Goal: Information Seeking & Learning: Learn about a topic

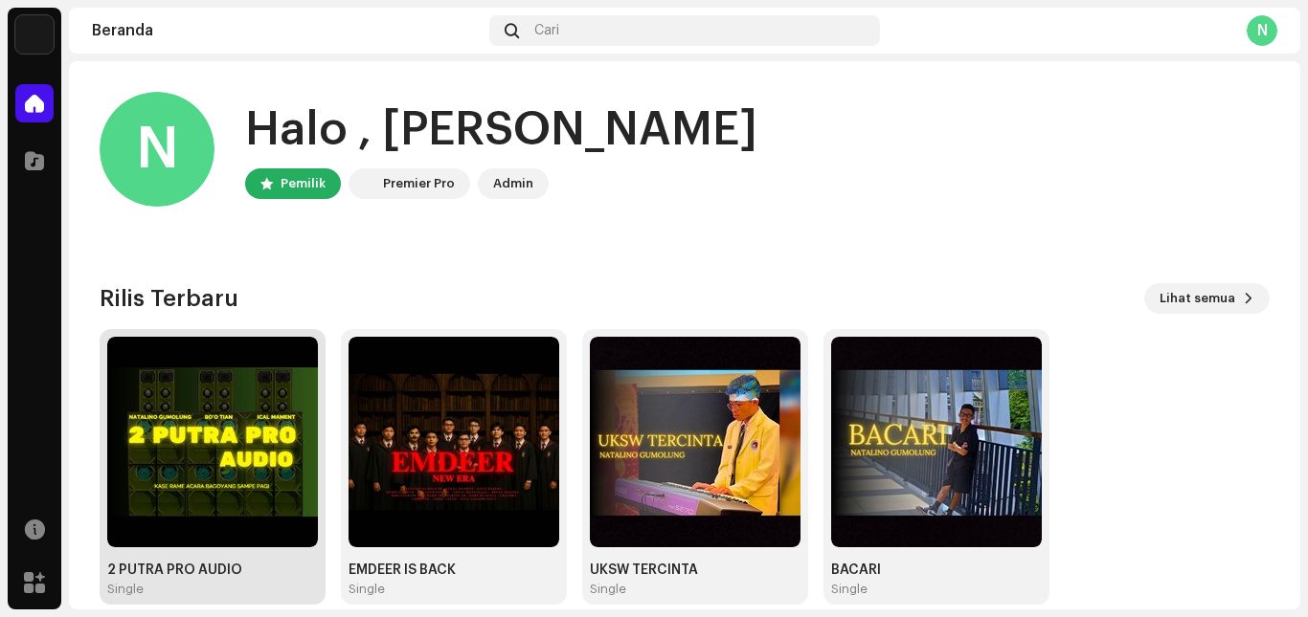
scroll to position [26, 0]
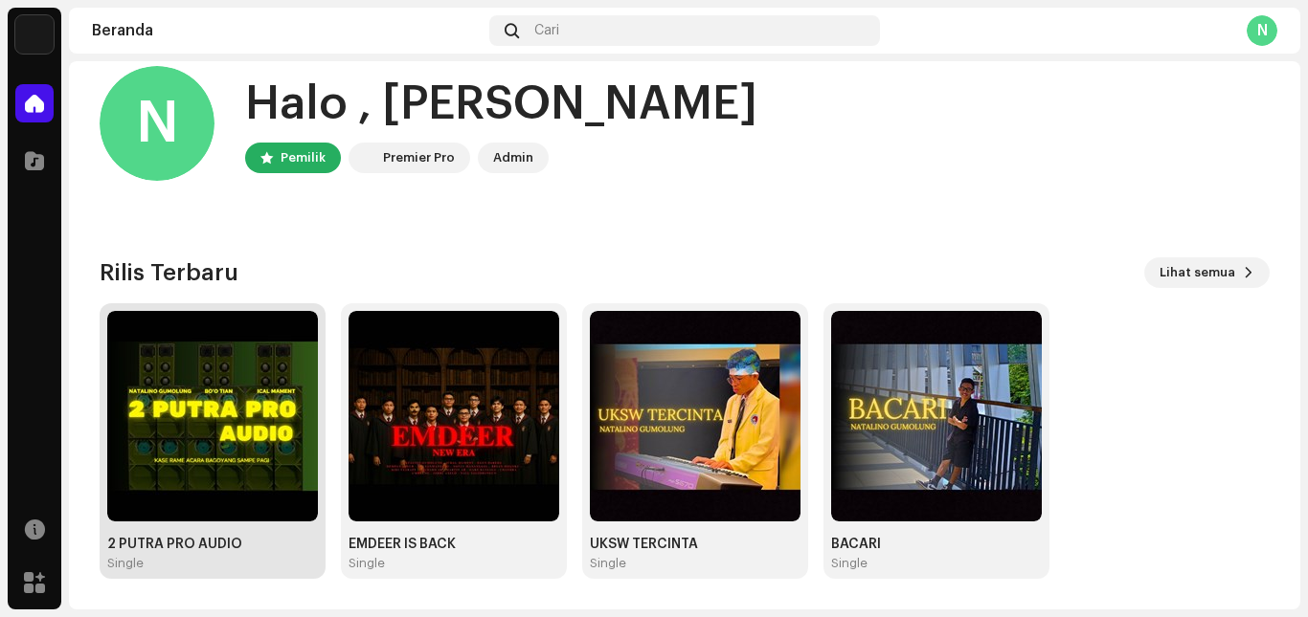
click at [180, 399] on img at bounding box center [212, 416] width 211 height 211
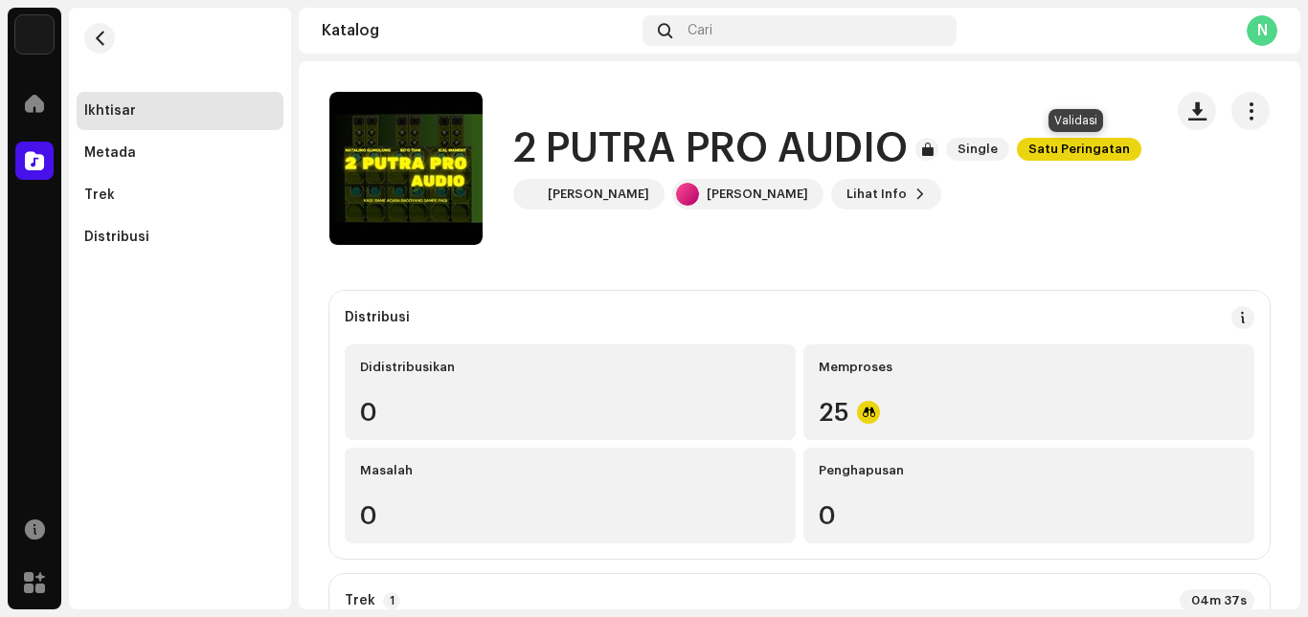
click at [1045, 147] on span "Satu Peringatan" at bounding box center [1079, 149] width 124 height 23
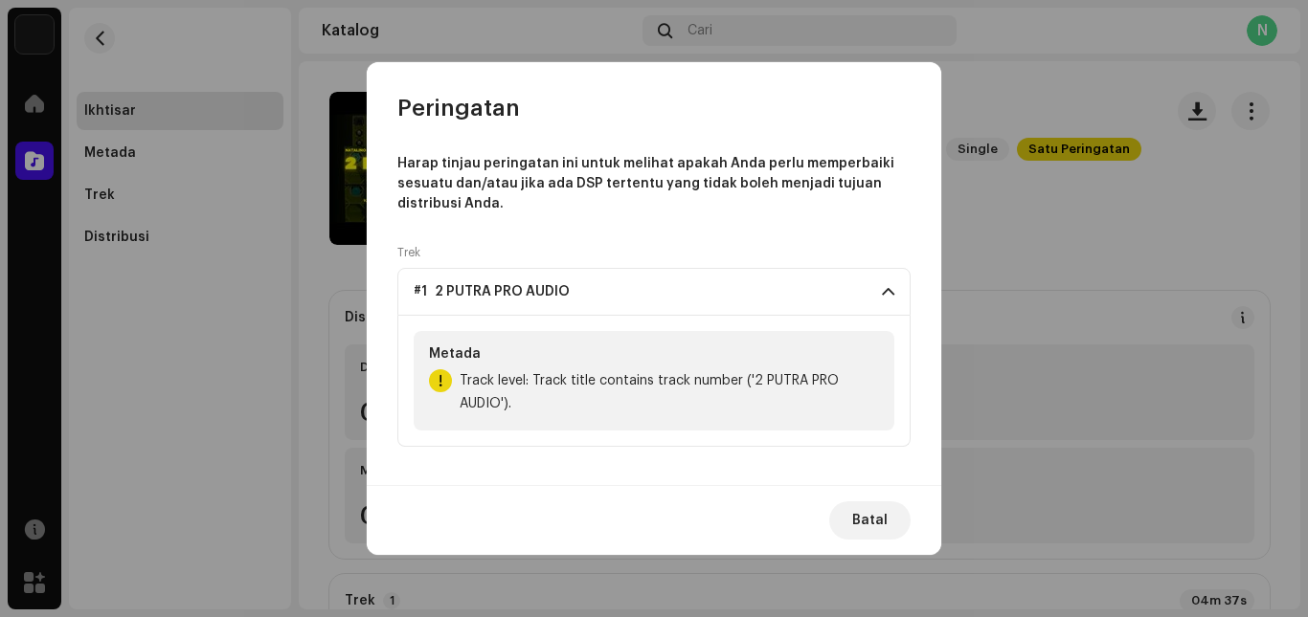
click at [689, 354] on div "Metada" at bounding box center [654, 354] width 450 height 15
click at [743, 284] on p-accordion-header "#1 2 PUTRA PRO AUDIO" at bounding box center [653, 292] width 513 height 48
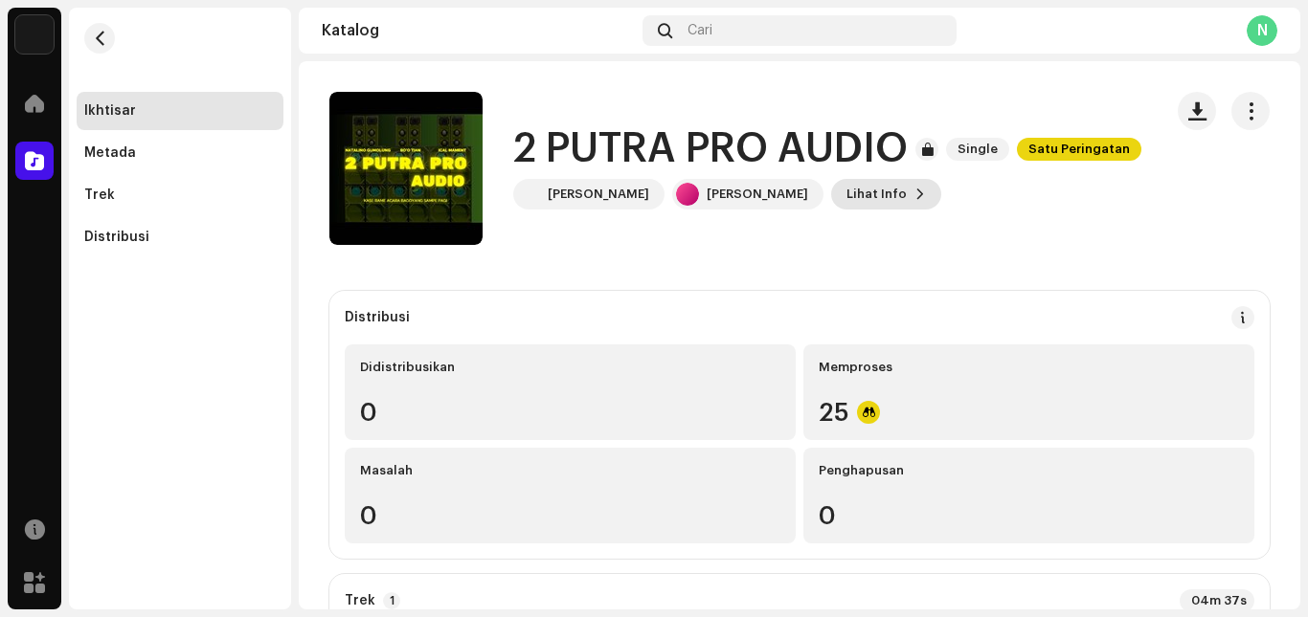
click at [885, 194] on span "Lihat Info" at bounding box center [876, 194] width 60 height 38
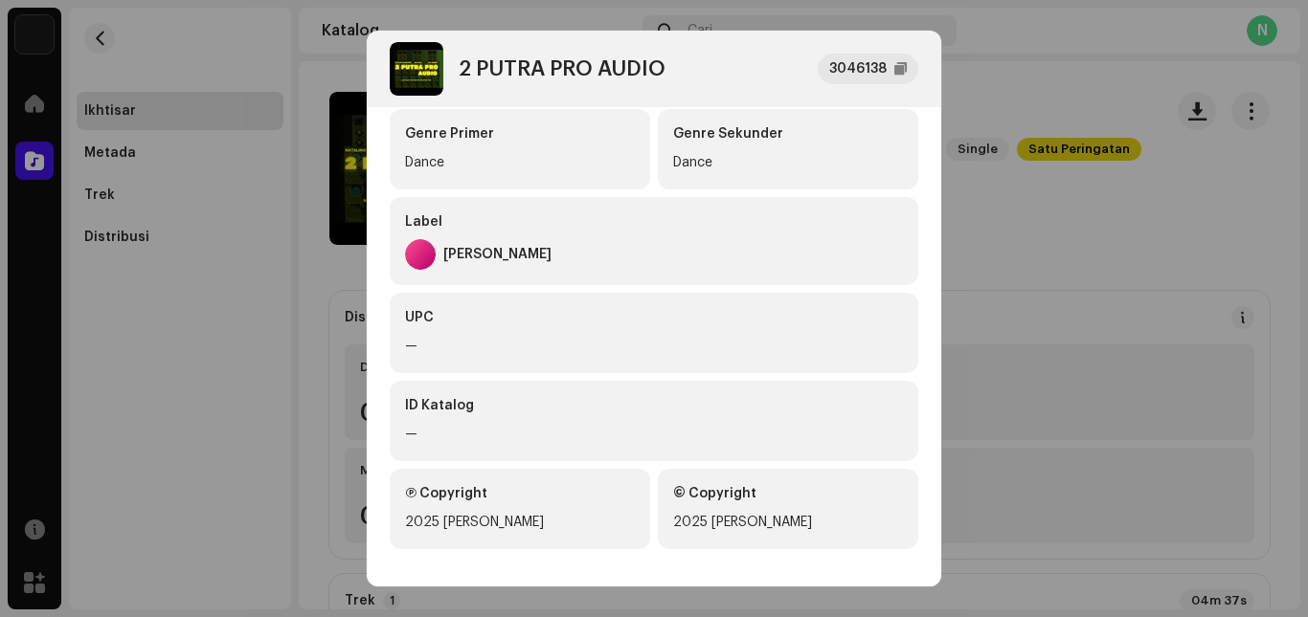
scroll to position [474, 0]
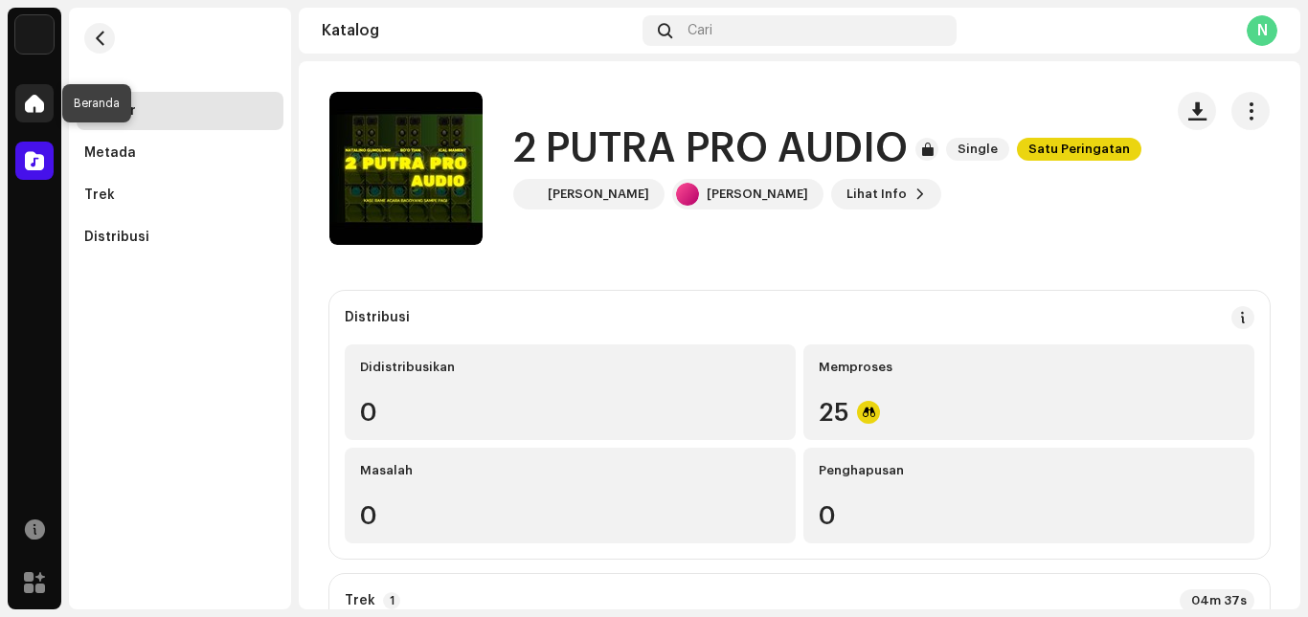
click at [45, 100] on div at bounding box center [34, 103] width 38 height 38
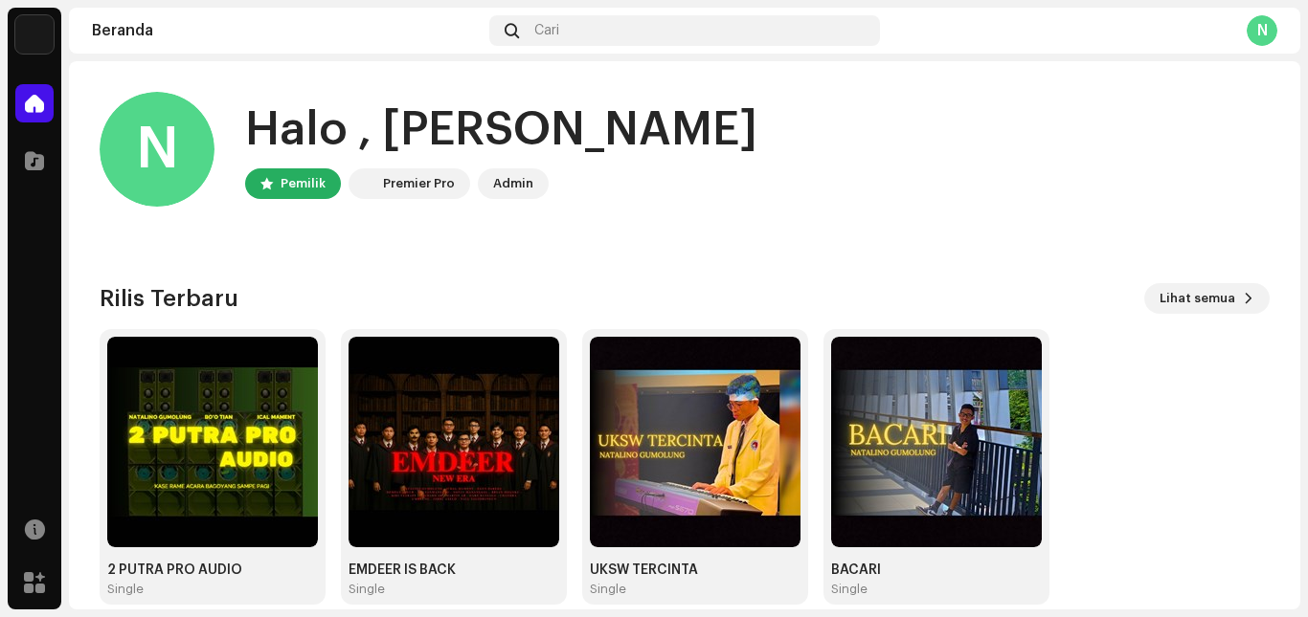
scroll to position [26, 0]
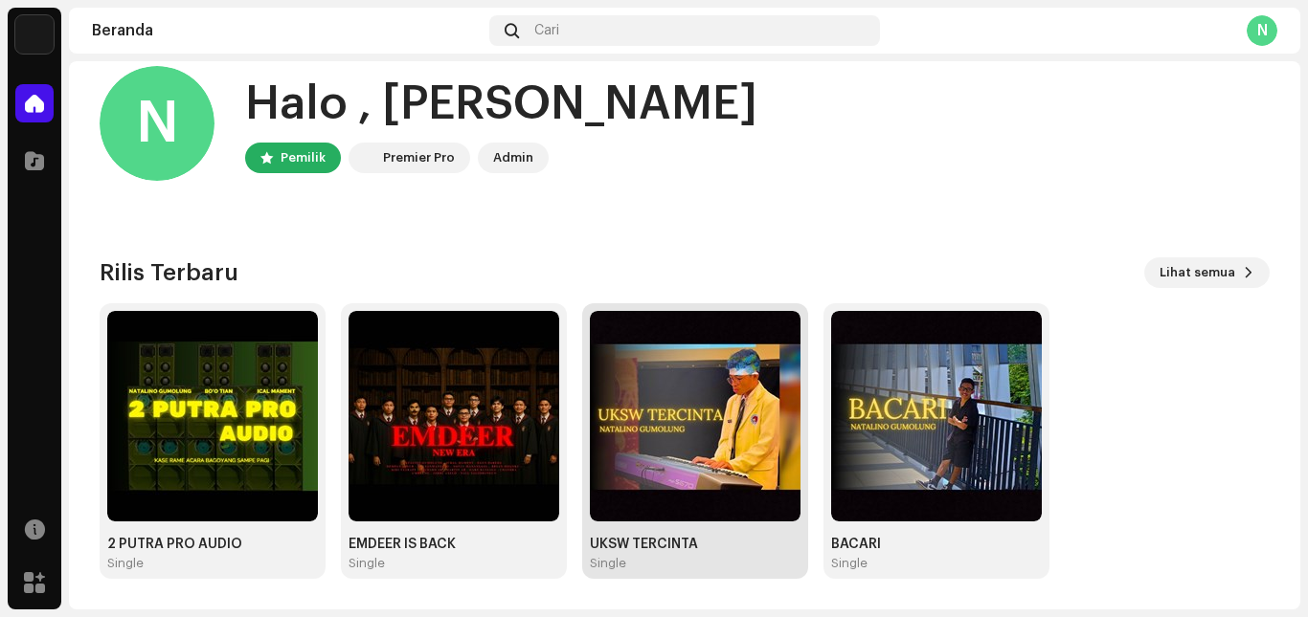
click at [709, 400] on img at bounding box center [695, 416] width 211 height 211
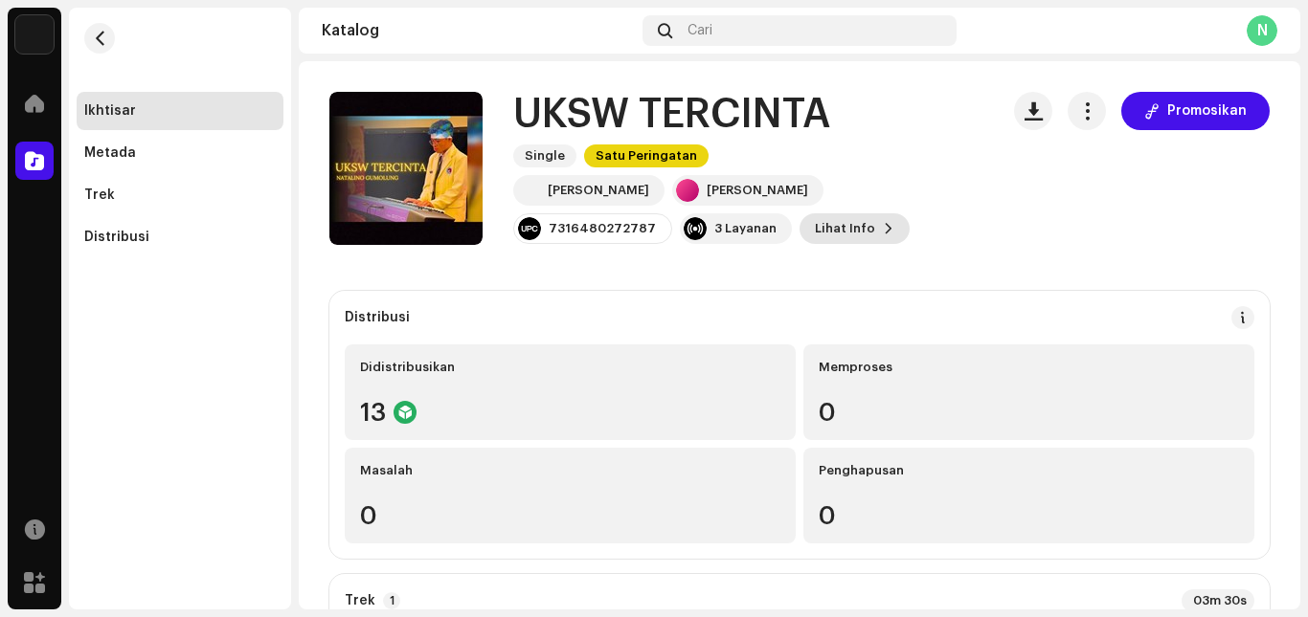
click at [839, 229] on span "Lihat Info" at bounding box center [845, 229] width 60 height 38
